Goal: Task Accomplishment & Management: Complete application form

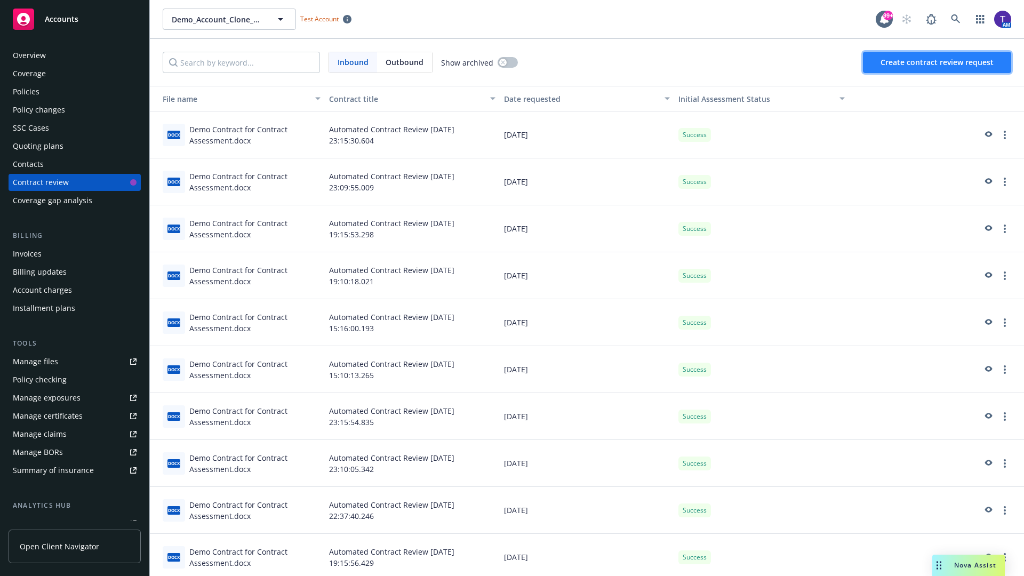
click at [938, 62] on span "Create contract review request" at bounding box center [937, 62] width 113 height 10
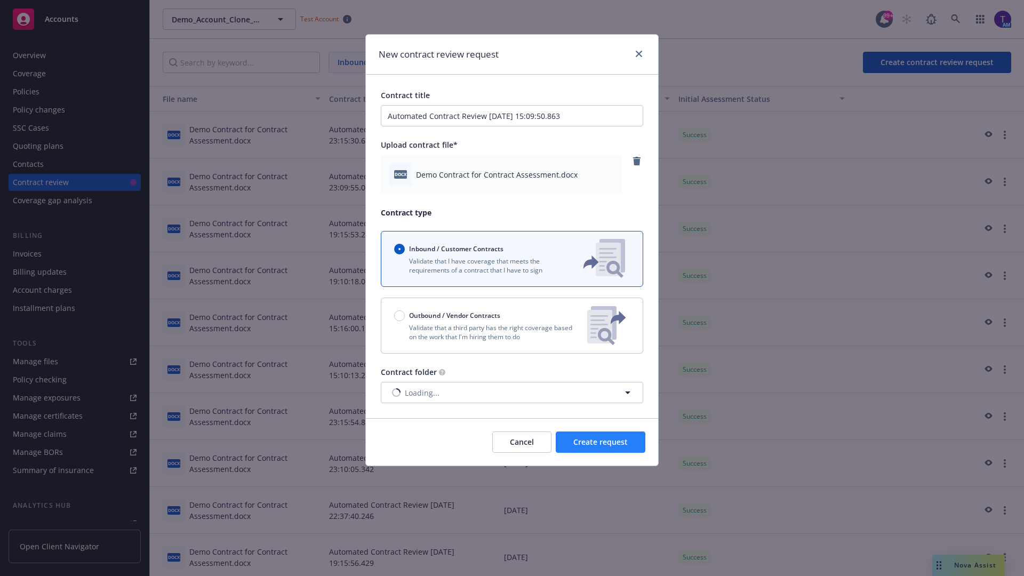
type input "Automated Contract Review 10-14-2025 15:09:50.863"
click at [601, 442] on span "Create request" at bounding box center [600, 442] width 54 height 10
